Goal: Task Accomplishment & Management: Manage account settings

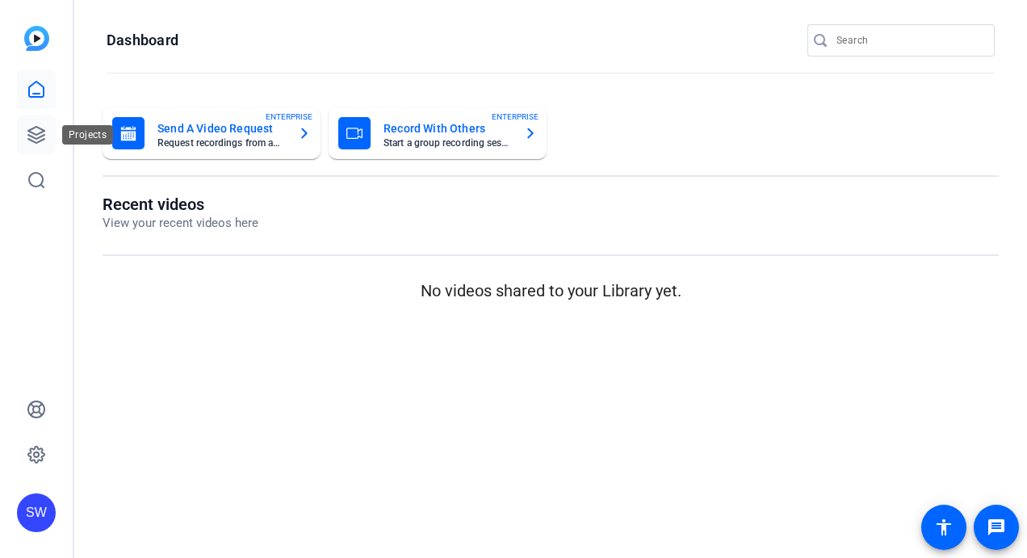
click at [42, 132] on icon at bounding box center [36, 134] width 19 height 19
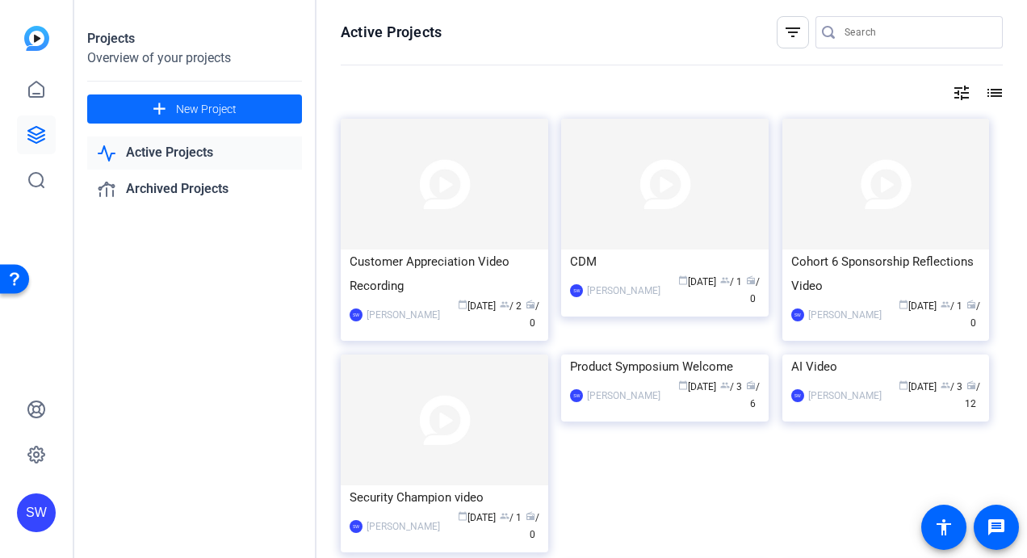
click at [169, 108] on mat-icon "add" at bounding box center [159, 109] width 20 height 20
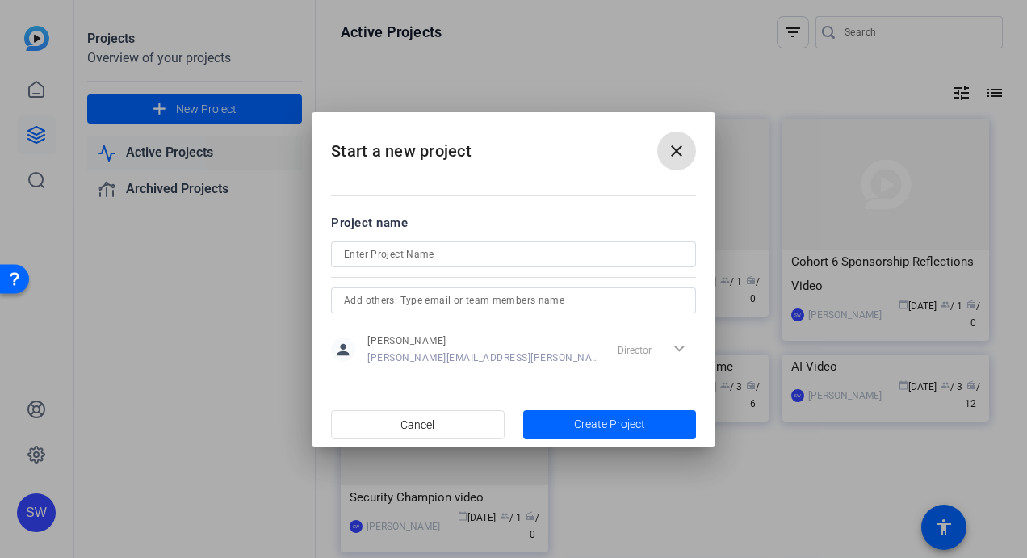
click at [363, 225] on div "Project name" at bounding box center [513, 223] width 365 height 18
click at [373, 262] on input at bounding box center [513, 254] width 339 height 19
type input "CNA Volunteerathon"
click at [460, 303] on input "text" at bounding box center [513, 300] width 339 height 19
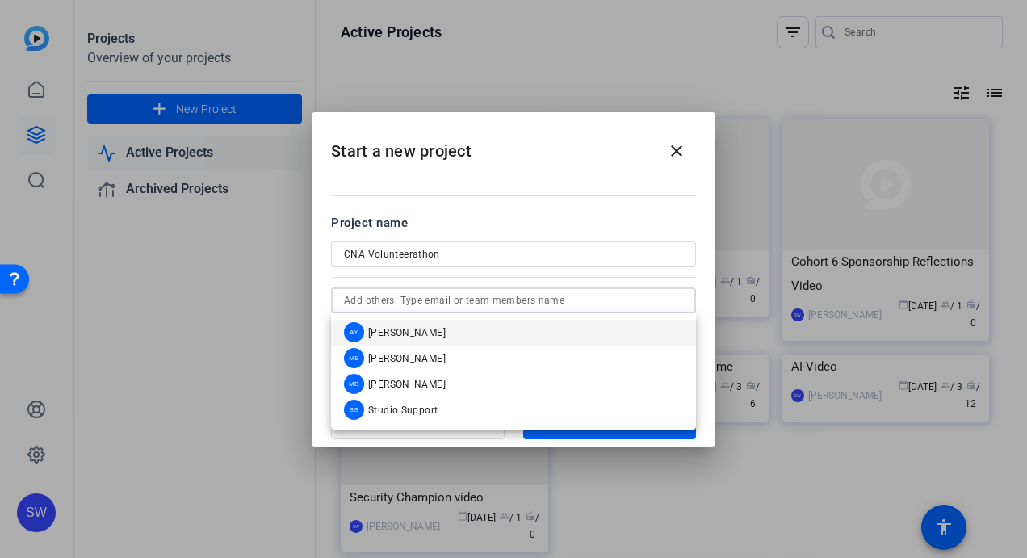
click at [392, 334] on span "[PERSON_NAME]" at bounding box center [407, 332] width 78 height 13
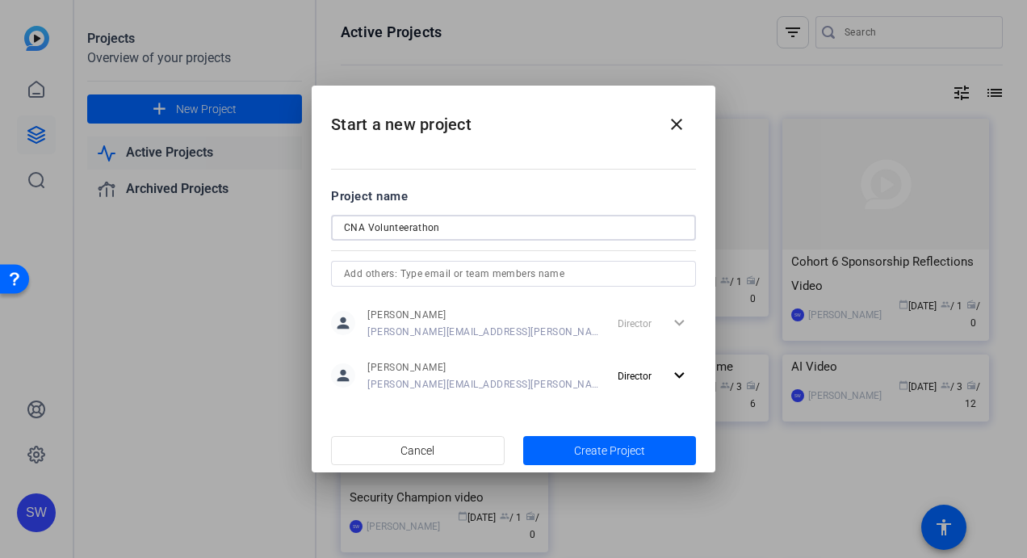
click at [419, 228] on input "CNA Volunteerathon" at bounding box center [513, 227] width 339 height 19
type input "CNA VolunteeraThon"
click at [609, 445] on span "Create Project" at bounding box center [609, 451] width 71 height 17
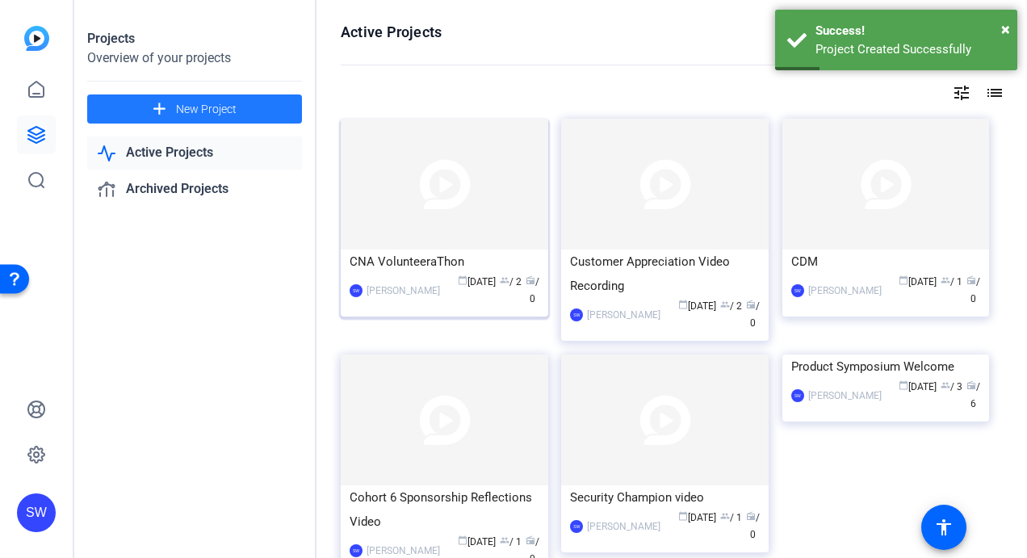
click at [448, 304] on div "calendar_today [DATE] group / 2 radio / 0" at bounding box center [493, 291] width 91 height 34
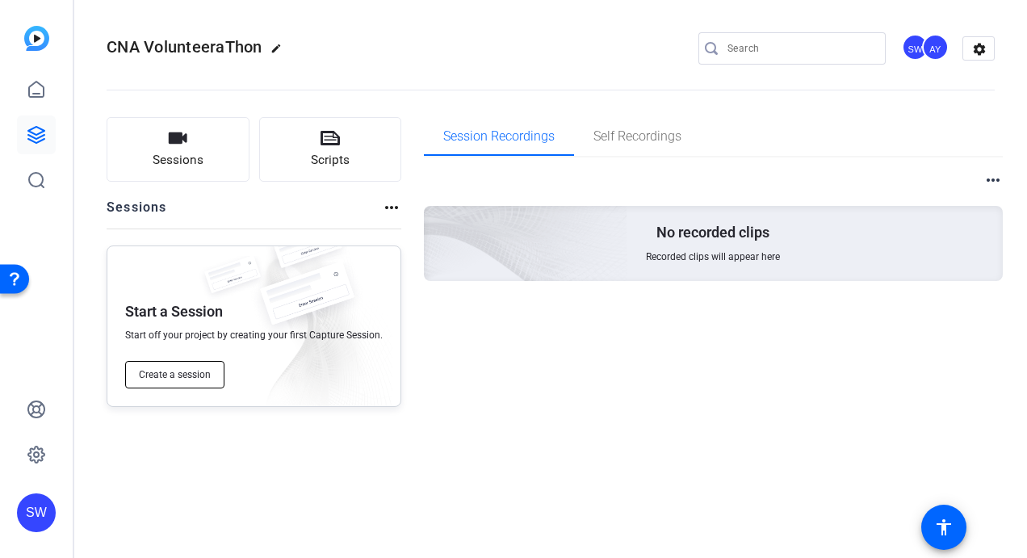
click at [166, 379] on span "Create a session" at bounding box center [175, 374] width 72 height 13
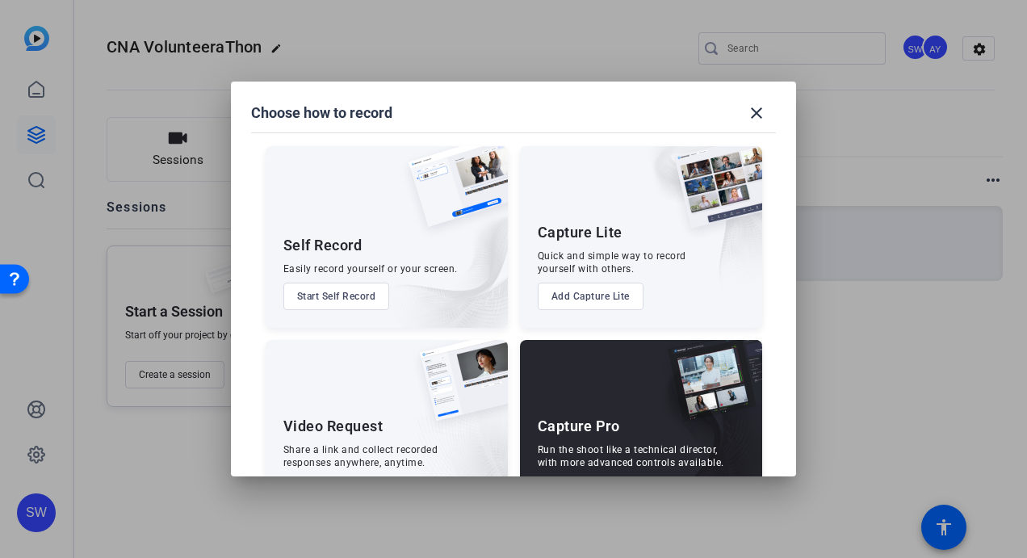
click at [659, 418] on img at bounding box center [703, 441] width 120 height 162
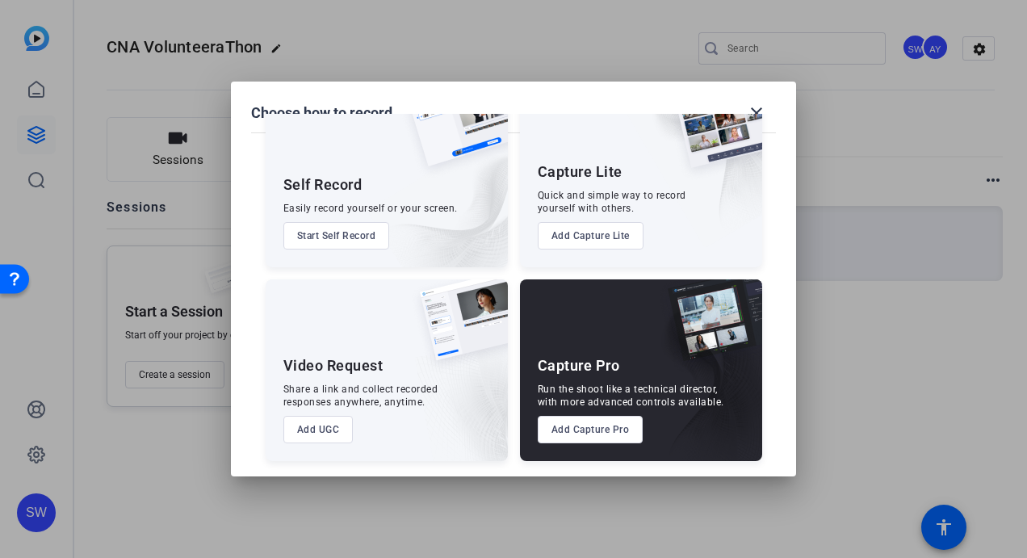
click at [565, 427] on button "Add Capture Pro" at bounding box center [591, 429] width 106 height 27
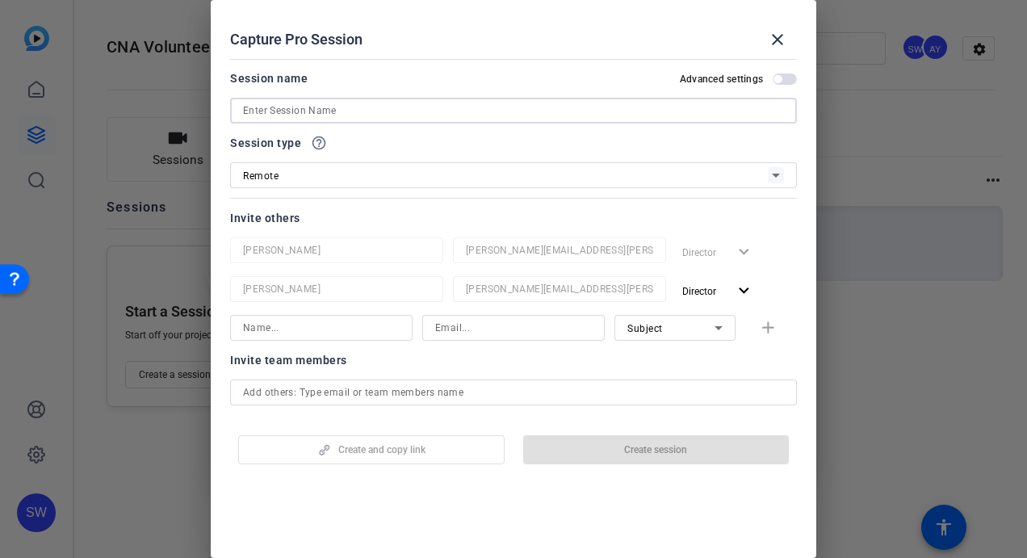
click at [336, 115] on input at bounding box center [513, 110] width 541 height 19
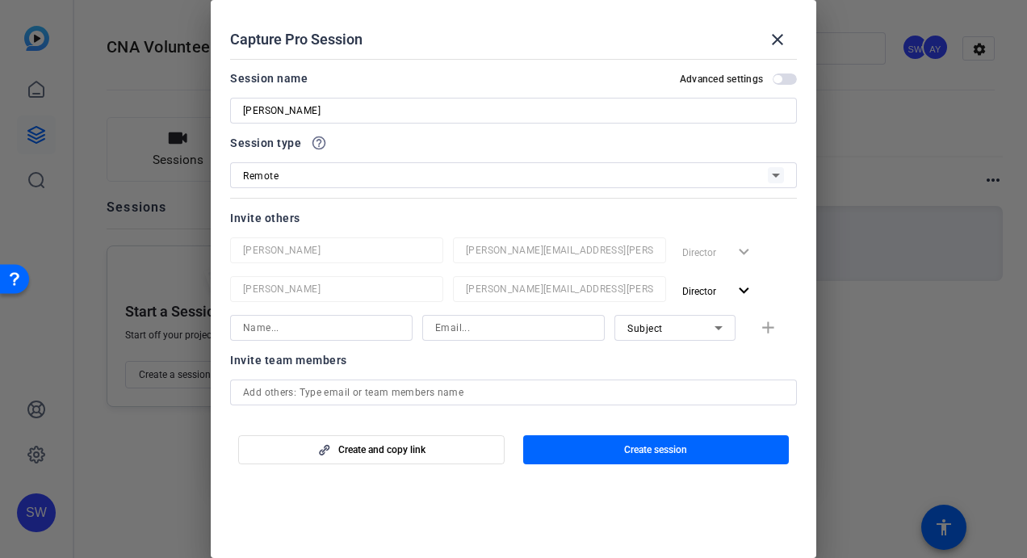
click at [779, 79] on span "button" at bounding box center [785, 78] width 24 height 11
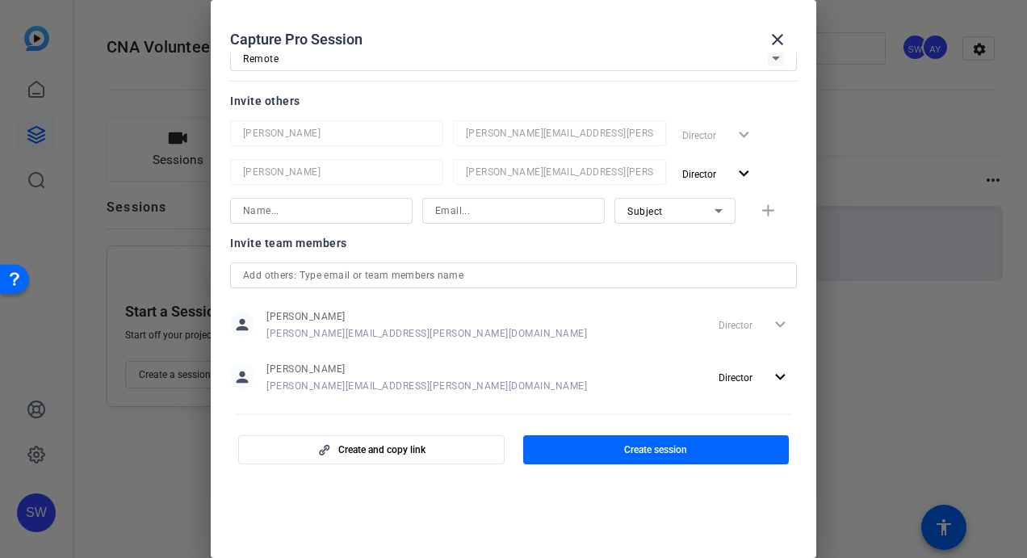
scroll to position [0, 0]
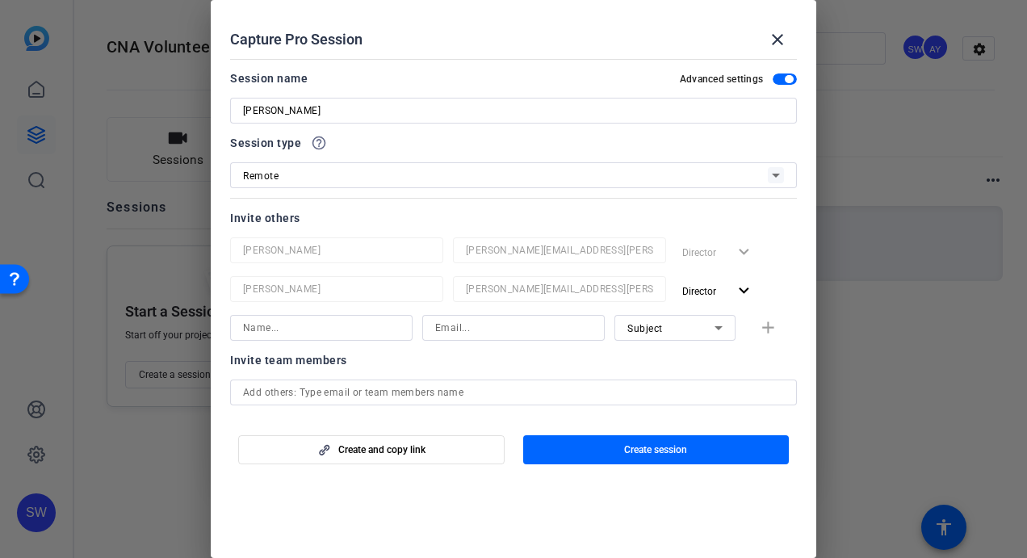
click at [769, 76] on mat-slide-toggle "Advanced settings" at bounding box center [738, 78] width 117 height 19
click at [773, 79] on span "button" at bounding box center [785, 78] width 24 height 11
drag, startPoint x: 317, startPoint y: 109, endPoint x: 212, endPoint y: 101, distance: 104.5
click at [214, 99] on mat-dialog-content "Session name Advanced settings [PERSON_NAME] Session type help_outline Remote I…" at bounding box center [514, 233] width 606 height 363
type input "Gattoni, Hass, Rehman"
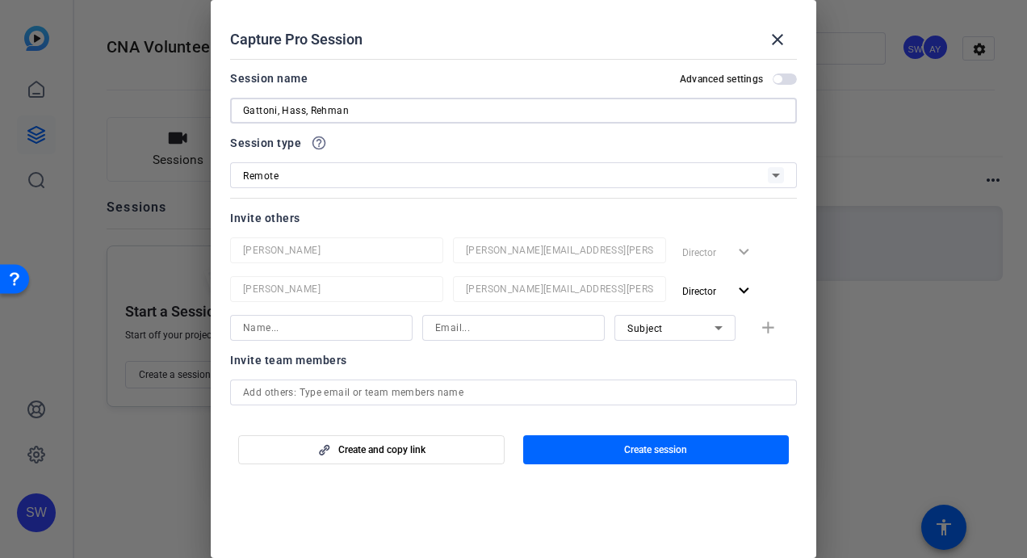
click at [843, 182] on div at bounding box center [513, 279] width 1027 height 558
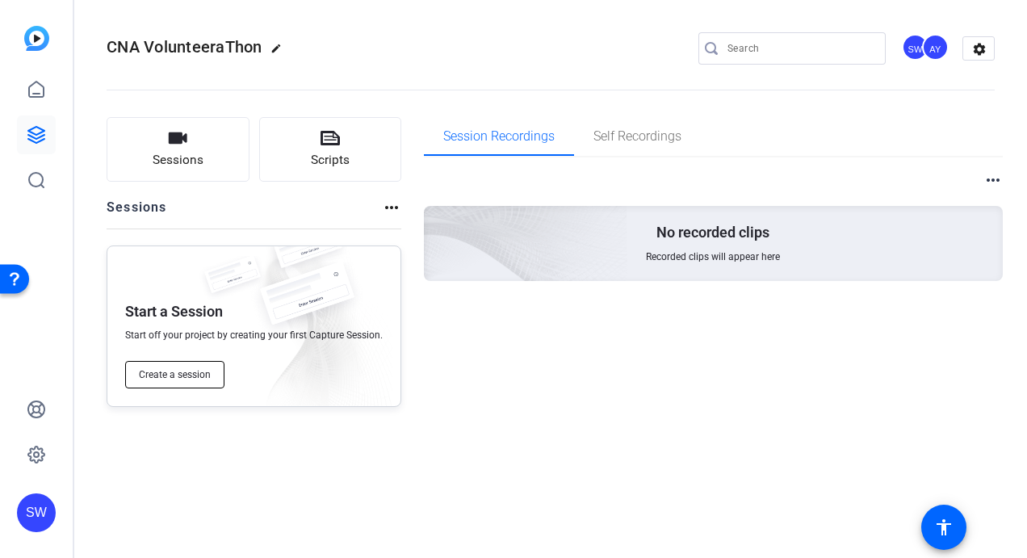
click at [178, 373] on span "Create a session" at bounding box center [175, 374] width 72 height 13
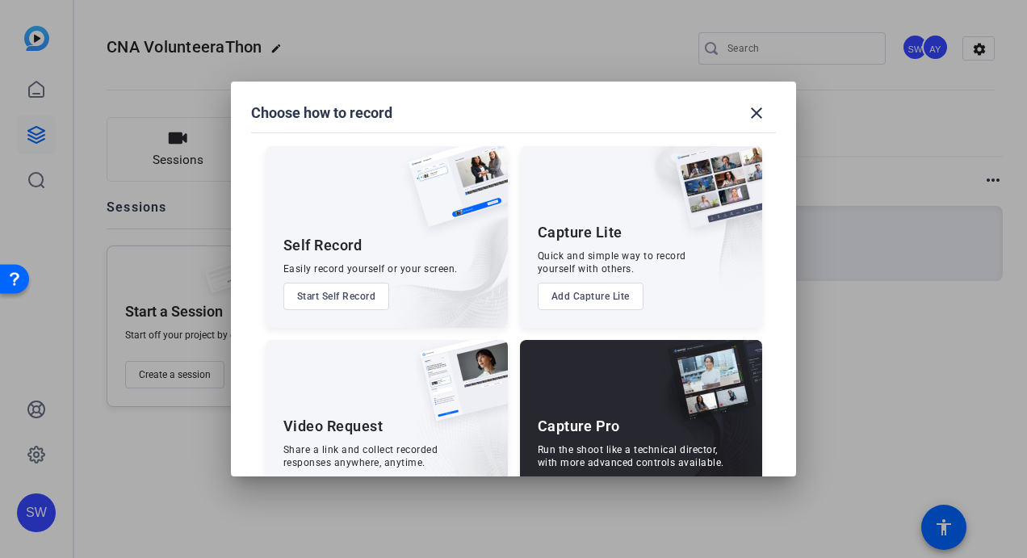
click at [573, 444] on div "Run the shoot like a technical director, with more advanced controls available." at bounding box center [631, 456] width 187 height 26
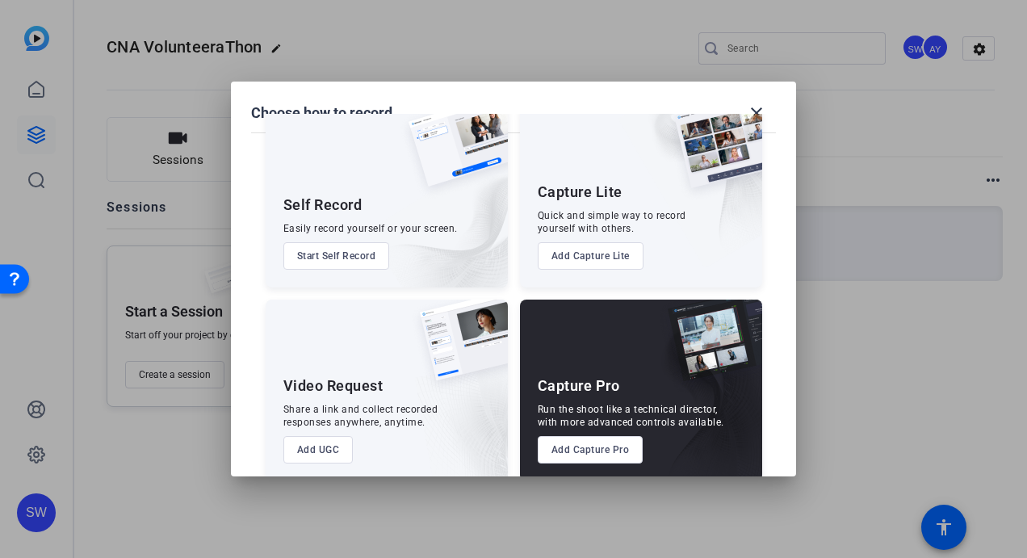
scroll to position [61, 0]
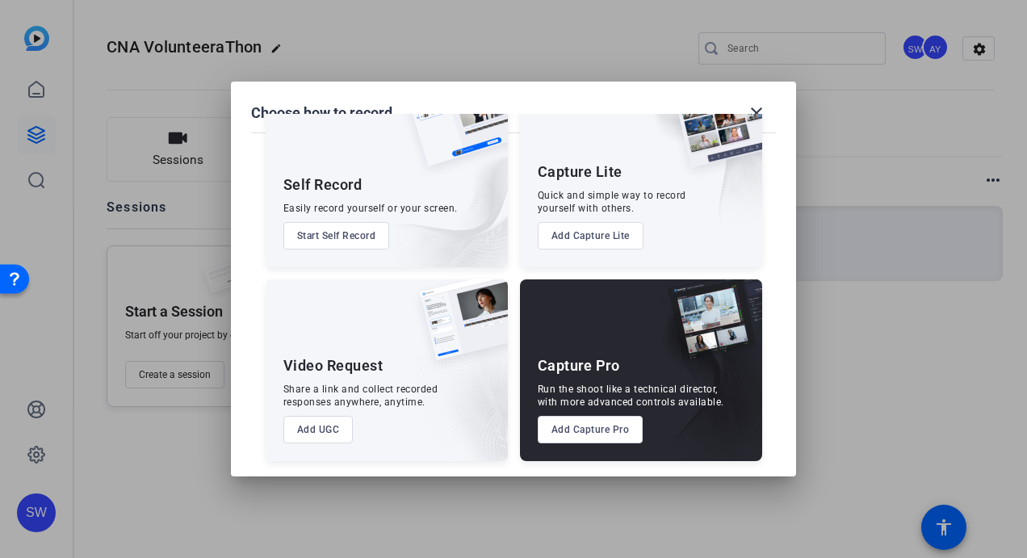
click at [571, 434] on button "Add Capture Pro" at bounding box center [591, 429] width 106 height 27
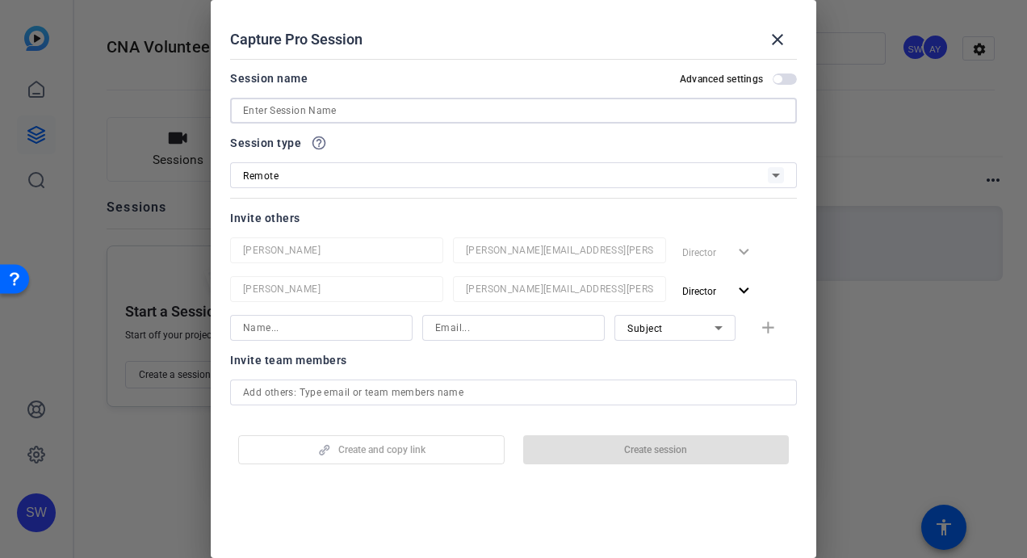
click at [392, 113] on input at bounding box center [513, 110] width 541 height 19
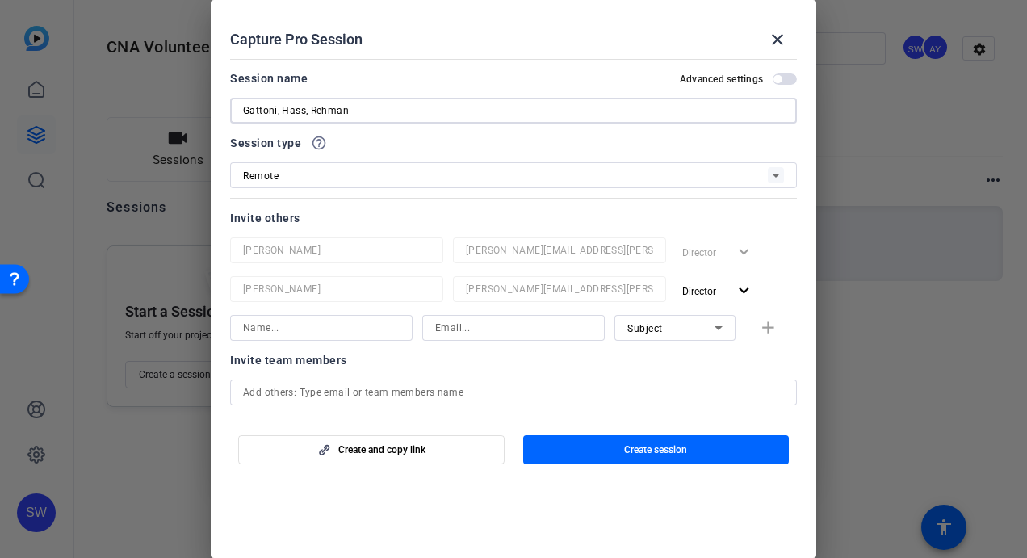
click at [300, 116] on input "Gattoni, Hass, Rehman" at bounding box center [513, 110] width 541 height 19
type input "Gattoni, [PERSON_NAME], [PERSON_NAME]"
click at [370, 451] on span "Create and copy link" at bounding box center [381, 449] width 87 height 13
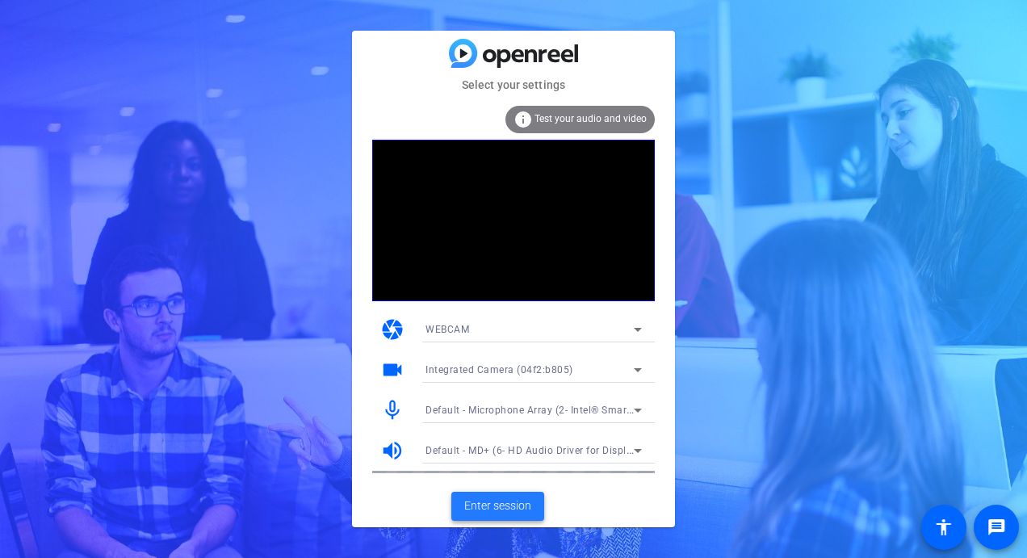
click at [478, 512] on span "Enter session" at bounding box center [497, 505] width 67 height 17
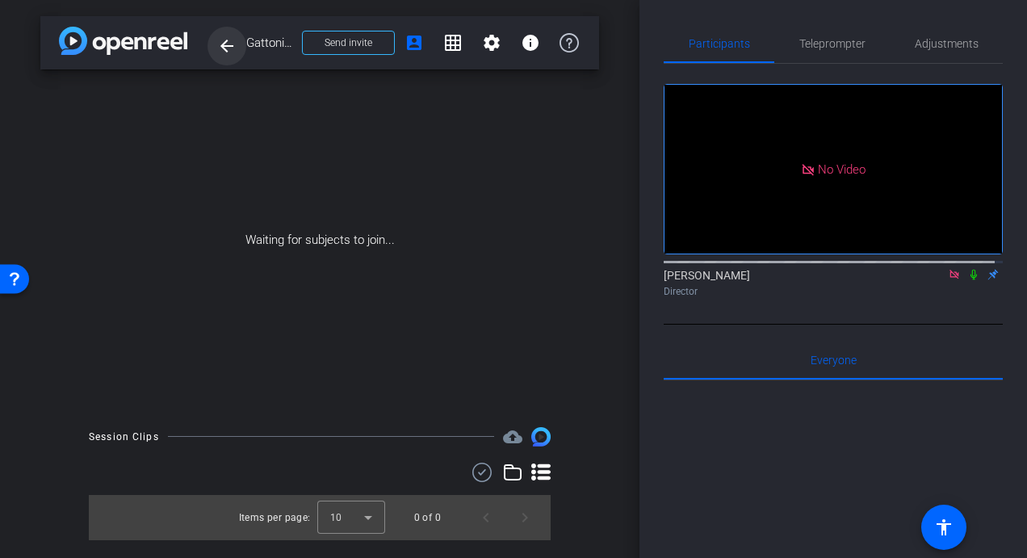
click at [222, 42] on mat-icon "arrow_back" at bounding box center [226, 45] width 19 height 19
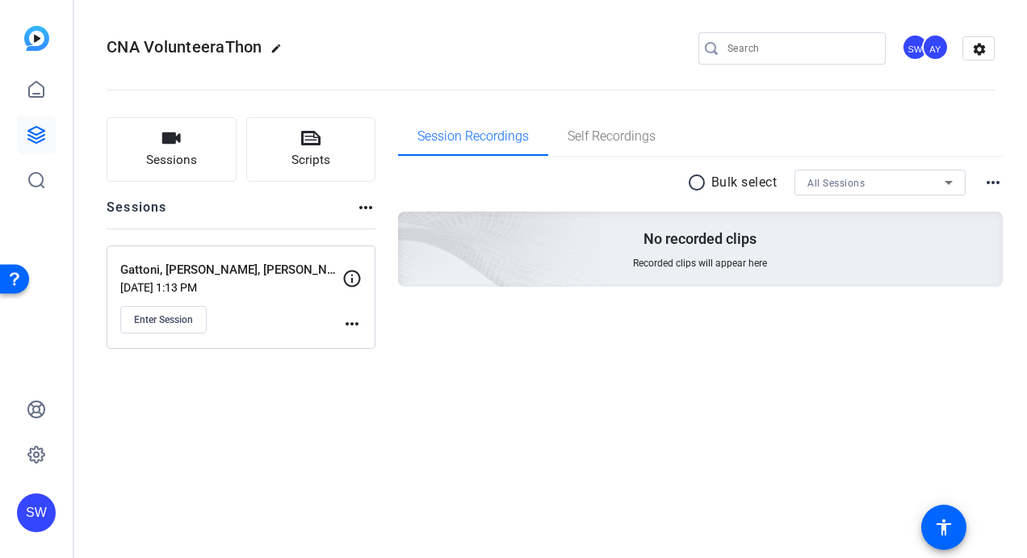
click at [353, 325] on mat-icon "more_horiz" at bounding box center [351, 323] width 19 height 19
click at [364, 346] on span "Edit Session" at bounding box center [391, 346] width 73 height 19
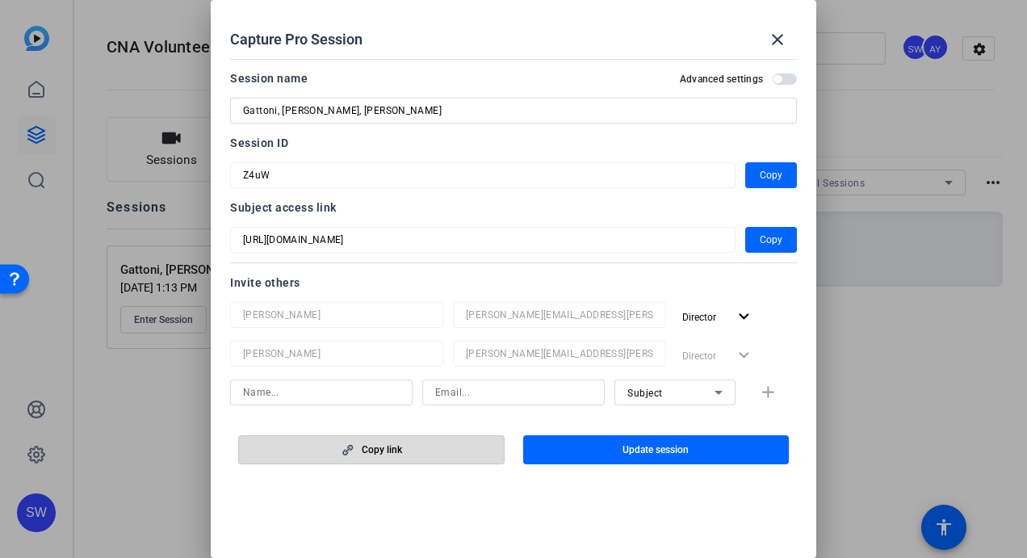
click at [355, 455] on icon "button" at bounding box center [348, 449] width 20 height 11
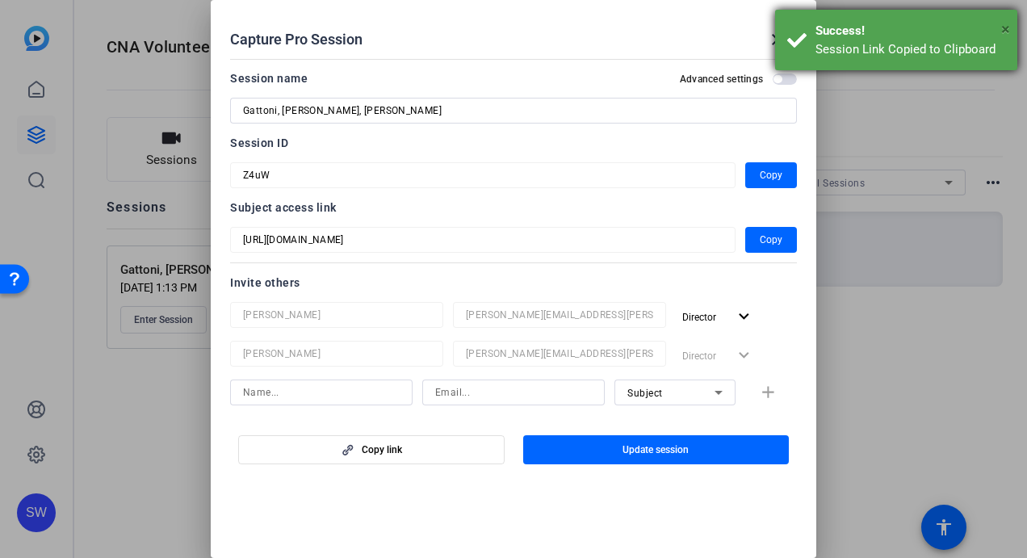
click at [1003, 27] on span "×" at bounding box center [1005, 28] width 9 height 19
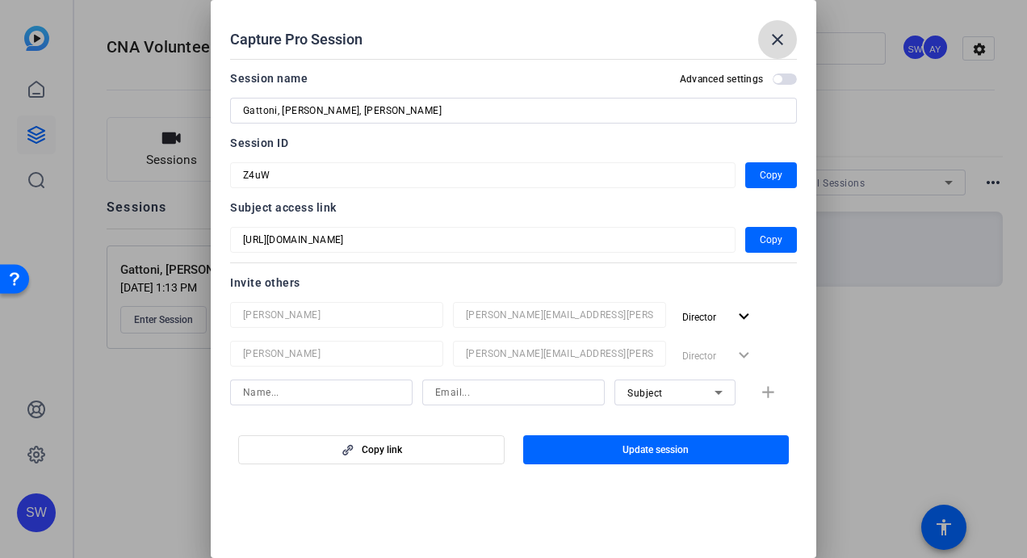
click at [777, 38] on mat-icon "close" at bounding box center [777, 39] width 19 height 19
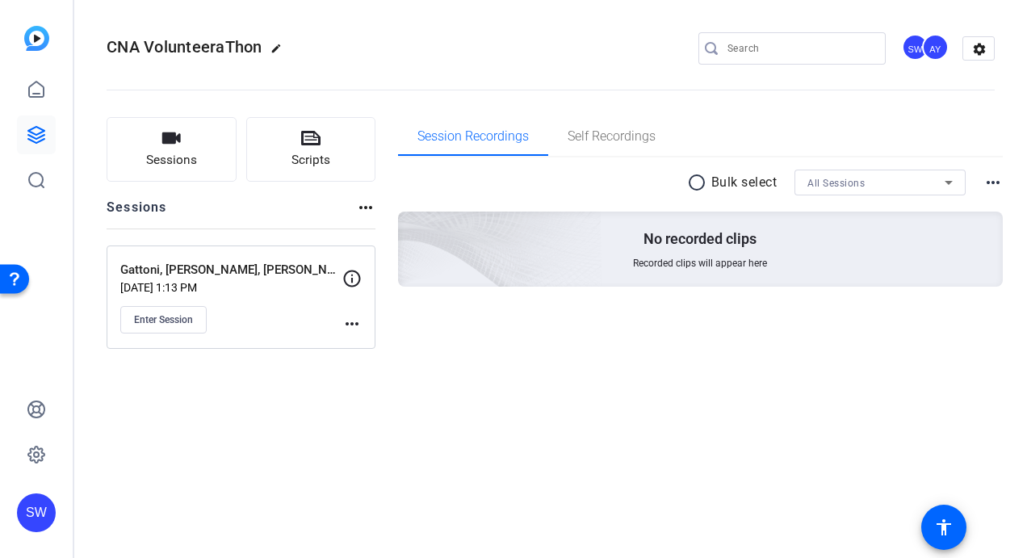
click at [347, 321] on mat-icon "more_horiz" at bounding box center [351, 323] width 19 height 19
click at [363, 342] on span "Edit Session" at bounding box center [391, 346] width 73 height 19
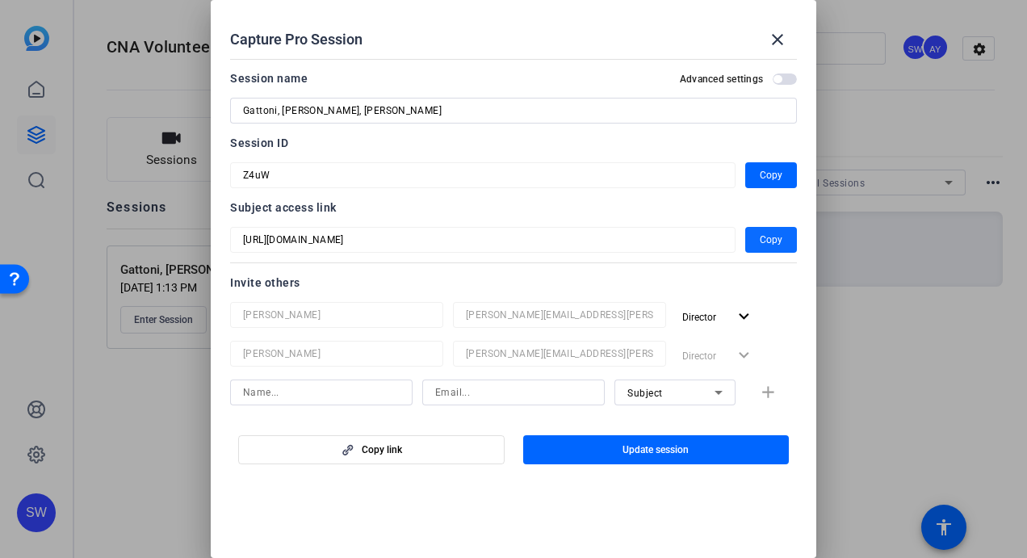
click at [761, 246] on span "Copy" at bounding box center [771, 239] width 23 height 19
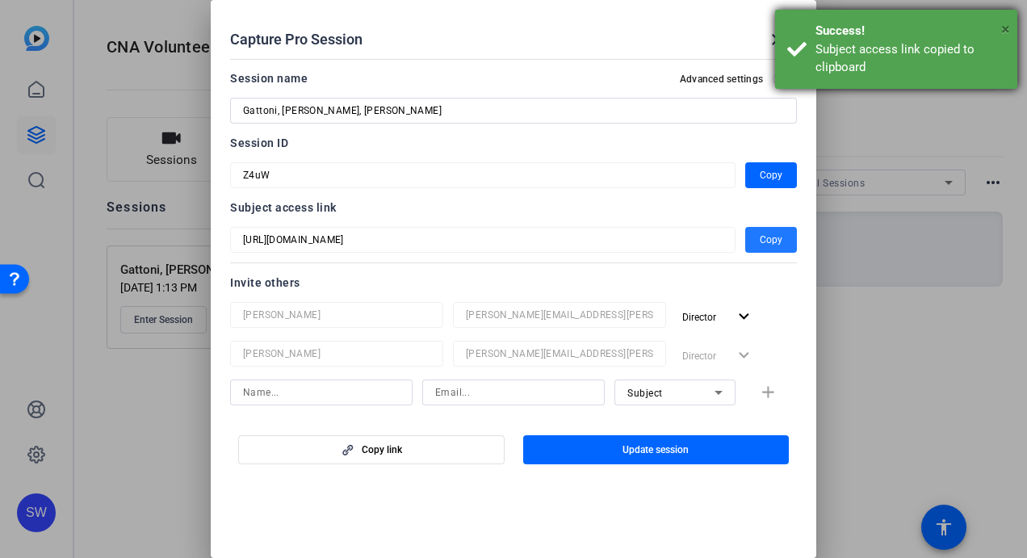
click at [1009, 27] on span "×" at bounding box center [1005, 28] width 9 height 19
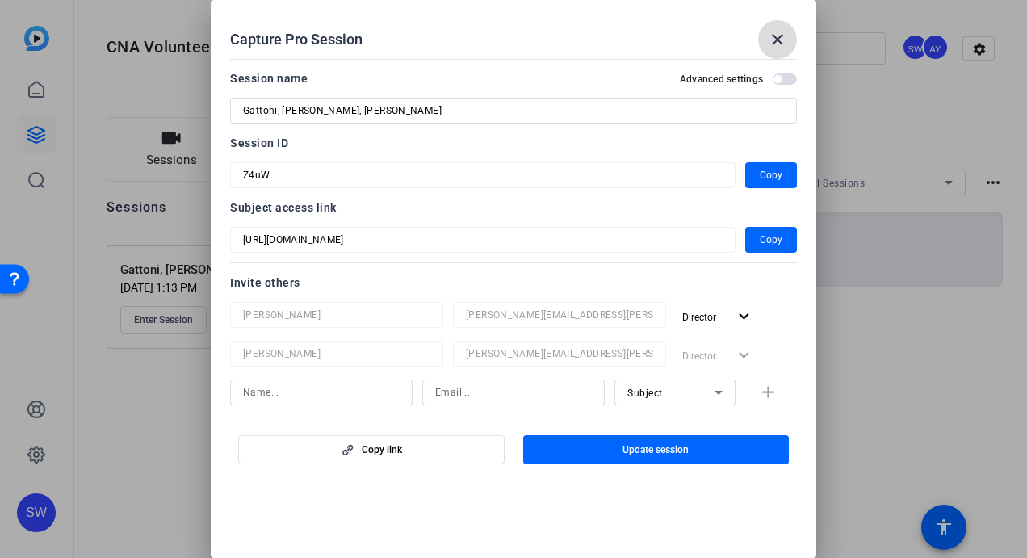
click at [779, 41] on mat-icon "close" at bounding box center [777, 39] width 19 height 19
